Goal: Information Seeking & Learning: Learn about a topic

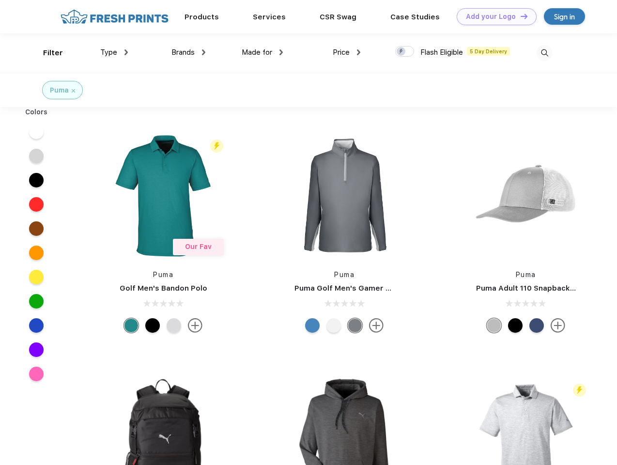
scroll to position [0, 0]
click at [493, 16] on link "Add your Logo Design Tool" at bounding box center [497, 16] width 80 height 17
click at [0, 0] on div "Design Tool" at bounding box center [0, 0] width 0 height 0
click at [520, 16] on link "Add your Logo Design Tool" at bounding box center [497, 16] width 80 height 17
click at [46, 53] on div "Filter" at bounding box center [53, 52] width 20 height 11
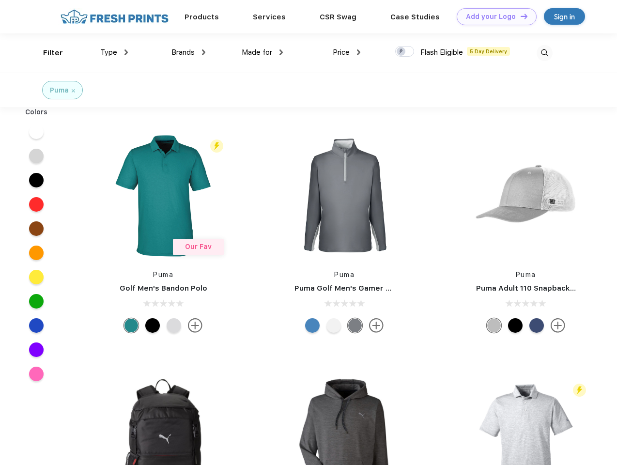
click at [114, 52] on span "Type" at bounding box center [108, 52] width 17 height 9
click at [188, 52] on span "Brands" at bounding box center [182, 52] width 23 height 9
click at [262, 52] on span "Made for" at bounding box center [257, 52] width 31 height 9
click at [347, 52] on span "Price" at bounding box center [341, 52] width 17 height 9
click at [405, 52] on div at bounding box center [404, 51] width 19 height 11
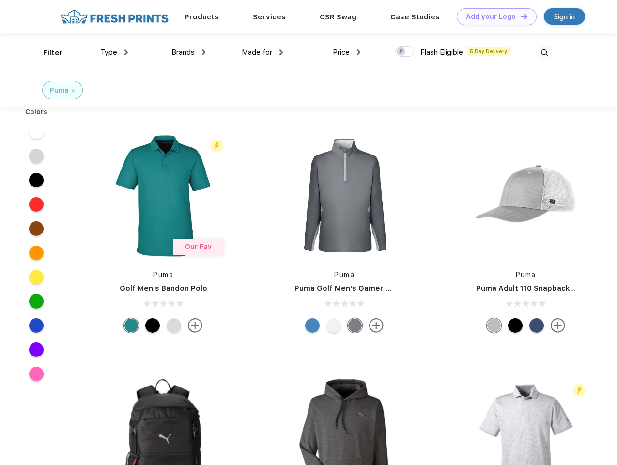
click at [401, 52] on input "checkbox" at bounding box center [398, 49] width 6 height 6
click at [544, 53] on img at bounding box center [545, 53] width 16 height 16
